Goal: Task Accomplishment & Management: Use online tool/utility

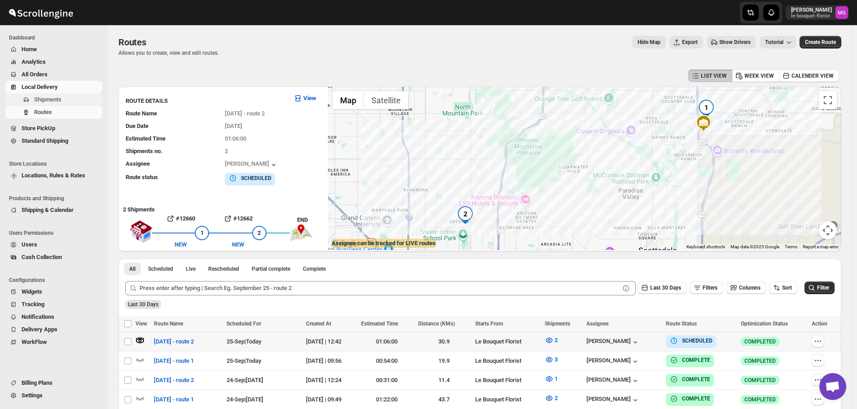
click at [51, 99] on span "Shipments" at bounding box center [47, 99] width 27 height 7
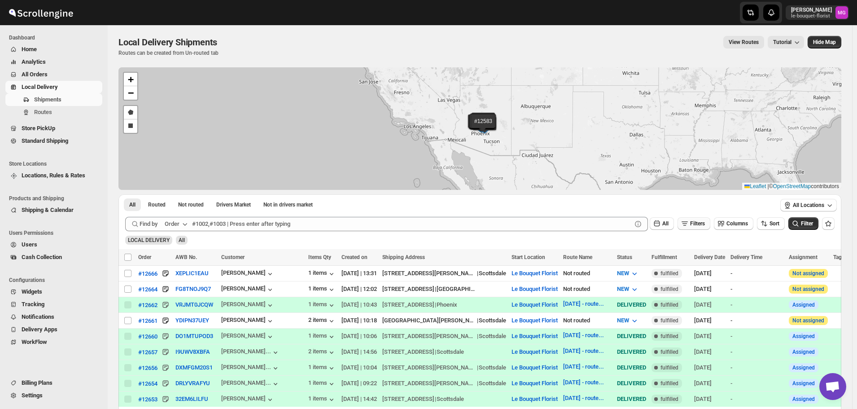
click at [698, 225] on span "Filters" at bounding box center [697, 223] width 15 height 6
click at [695, 259] on span "Add Filter" at bounding box center [701, 258] width 23 height 7
click at [644, 265] on button "Select" at bounding box center [648, 259] width 67 height 13
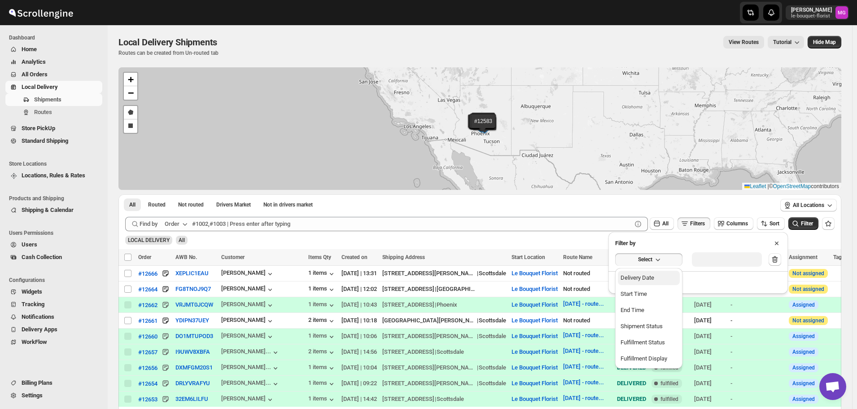
click at [637, 271] on button "Delivery Date" at bounding box center [649, 278] width 62 height 14
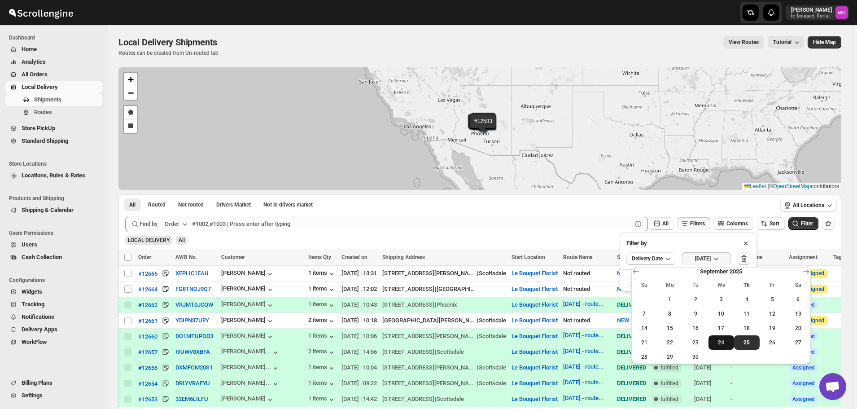
click at [723, 346] on button "24" at bounding box center [722, 342] width 26 height 14
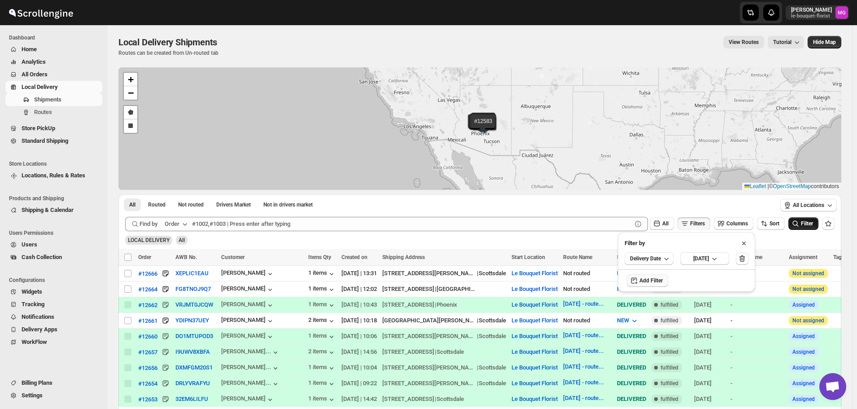
click at [800, 222] on icon "submit" at bounding box center [795, 223] width 9 height 9
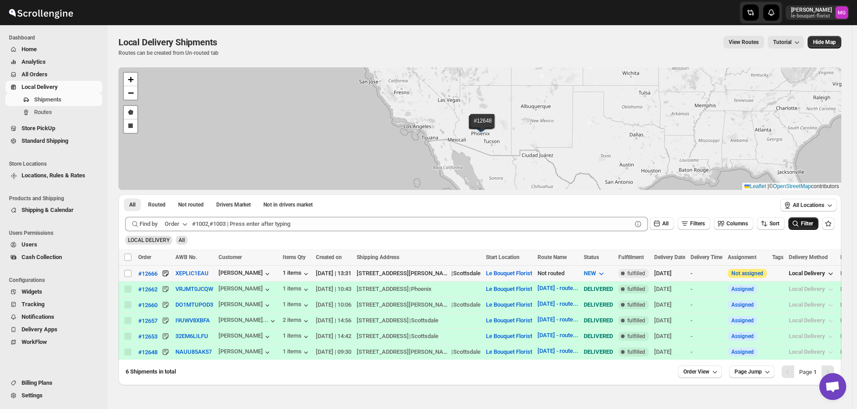
click at [123, 274] on td "Select shipment" at bounding box center [126, 274] width 17 height 16
checkbox input "true"
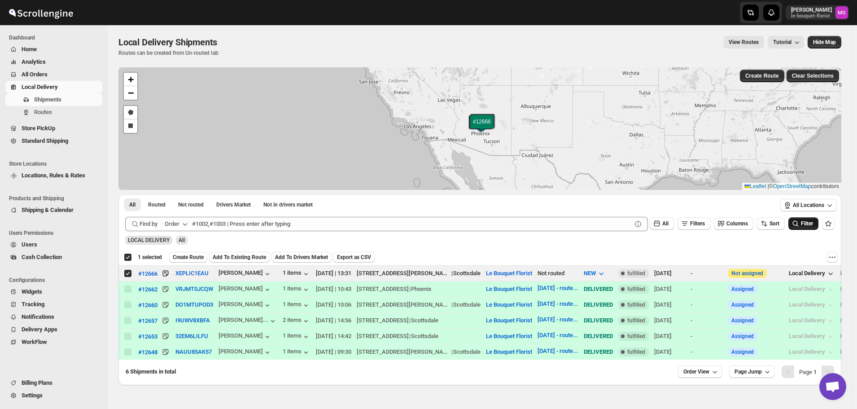
click at [199, 253] on button "Create Route" at bounding box center [188, 257] width 38 height 11
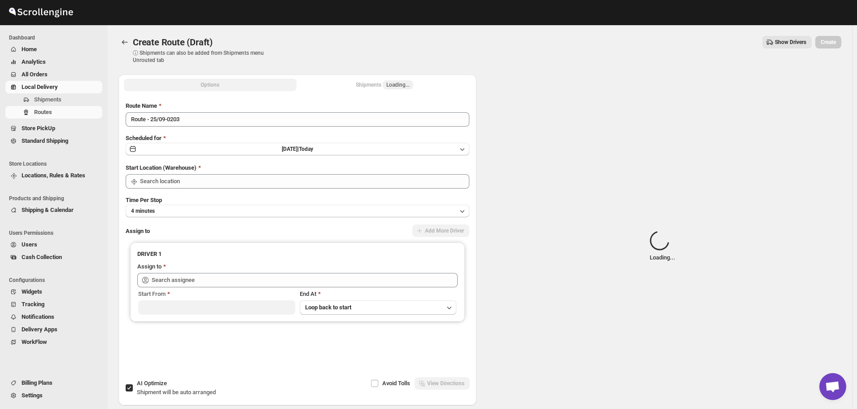
type input "Le Bouquet Florist"
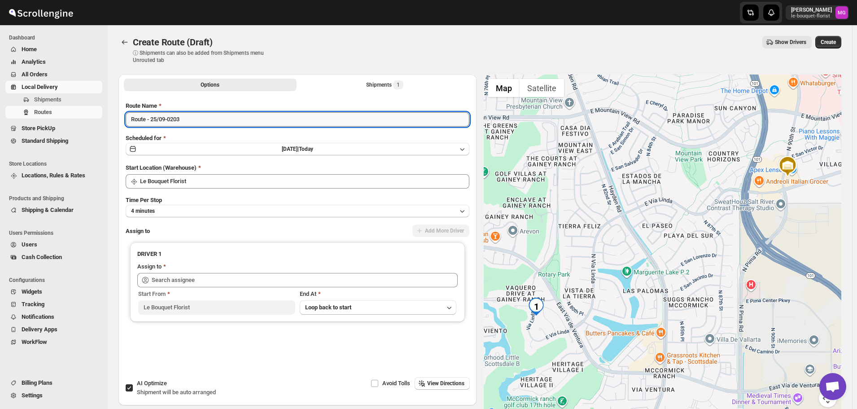
click at [197, 120] on input "Route - 25/09-0203" at bounding box center [298, 119] width 344 height 14
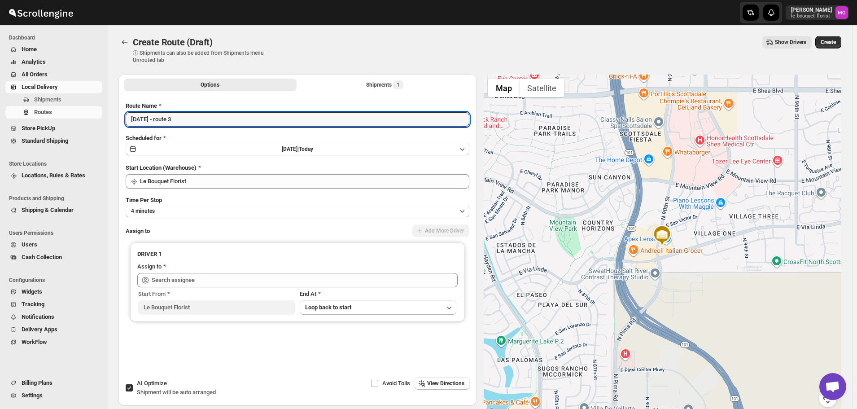
type input "[DATE] - route 3"
click at [141, 393] on span "Shipment will be auto arranged" at bounding box center [176, 392] width 79 height 7
click at [133, 391] on input "AI Optimize Shipment will be auto arranged" at bounding box center [129, 387] width 7 height 7
checkbox input "false"
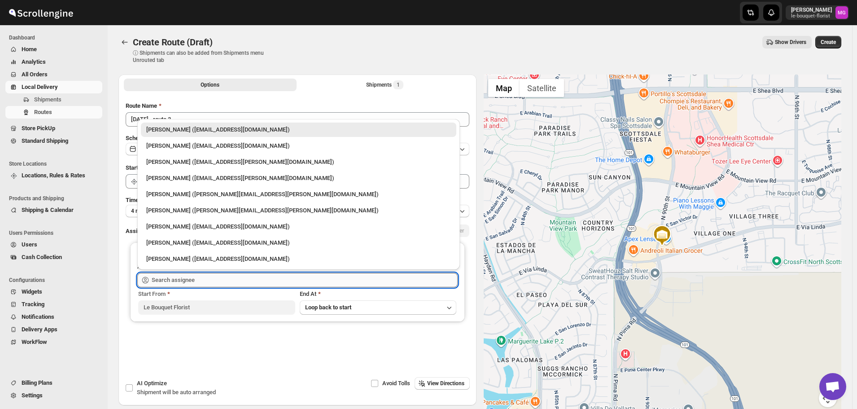
click at [178, 280] on input "text" at bounding box center [305, 280] width 306 height 14
click at [188, 160] on div "[PERSON_NAME] ([EMAIL_ADDRESS][PERSON_NAME][DOMAIN_NAME])" at bounding box center [298, 162] width 305 height 9
type input "[PERSON_NAME] ([EMAIL_ADDRESS][PERSON_NAME][DOMAIN_NAME])"
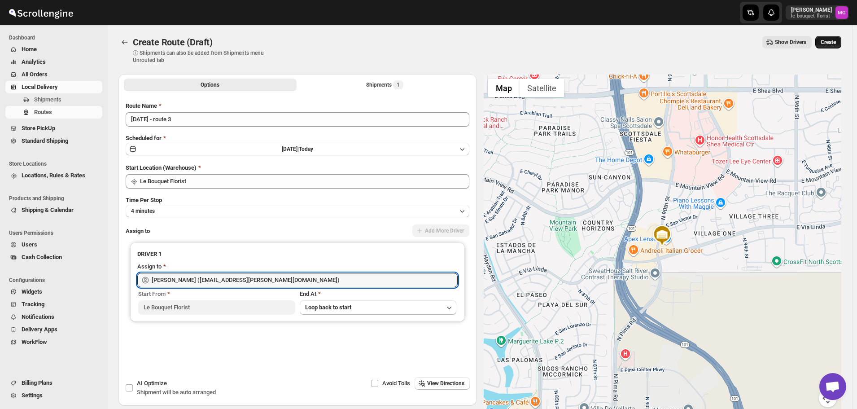
click at [832, 42] on span "Create" at bounding box center [828, 42] width 15 height 7
